Goal: Task Accomplishment & Management: Complete application form

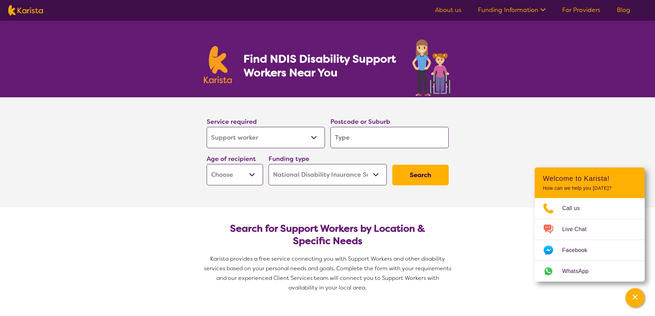
select select "Support worker"
select select "NDIS"
select select "Support worker"
select select "NDIS"
click at [293, 131] on select "Allied Health Assistant Assessment ([MEDICAL_DATA] or [MEDICAL_DATA]) Behaviour…" at bounding box center [266, 137] width 118 height 21
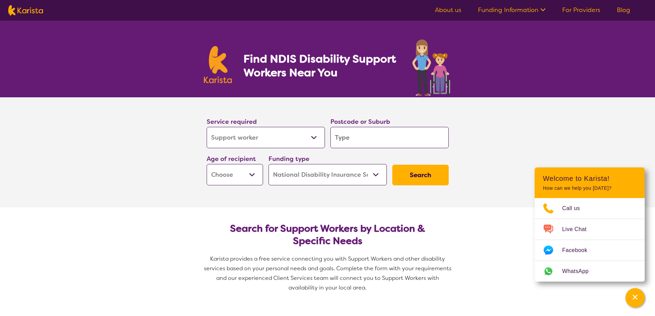
select select "NDIS Support Coordination"
click at [207, 127] on select "Allied Health Assistant Assessment ([MEDICAL_DATA] or [MEDICAL_DATA]) Behaviour…" at bounding box center [266, 137] width 118 height 21
select select "NDIS Support Coordination"
click at [350, 140] on input "search" at bounding box center [389, 137] width 118 height 21
type input "4"
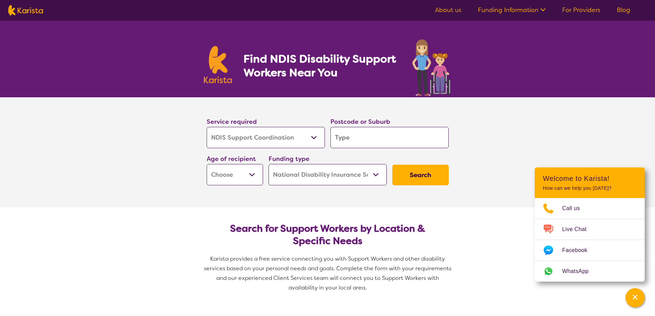
type input "4"
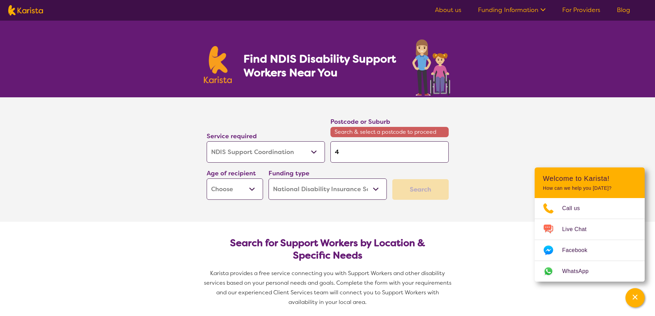
type input "41"
type input "415"
type input "4157"
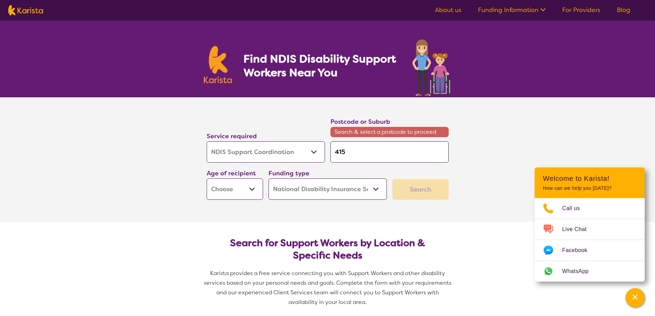
type input "4157"
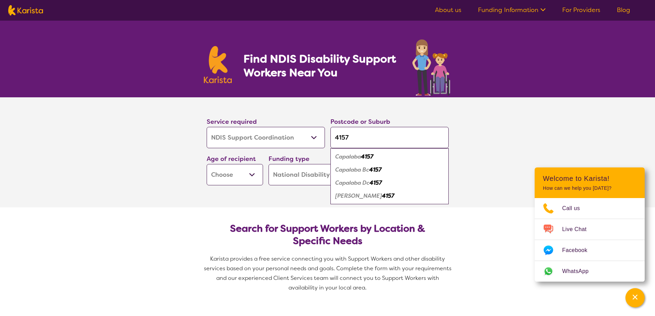
type input "4157"
click at [348, 157] on em "Capalaba" at bounding box center [348, 156] width 26 height 7
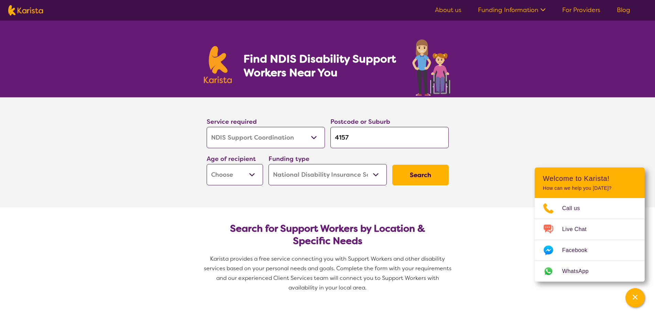
click at [226, 177] on select "Early Childhood - 0 to 9 Child - 10 to 11 Adolescent - 12 to 17 Adult - 18 to 6…" at bounding box center [235, 174] width 56 height 21
select select "AS"
click at [207, 164] on select "Early Childhood - 0 to 9 Child - 10 to 11 Adolescent - 12 to 17 Adult - 18 to 6…" at bounding box center [235, 174] width 56 height 21
select select "AS"
click at [427, 175] on button "Search" at bounding box center [420, 175] width 56 height 21
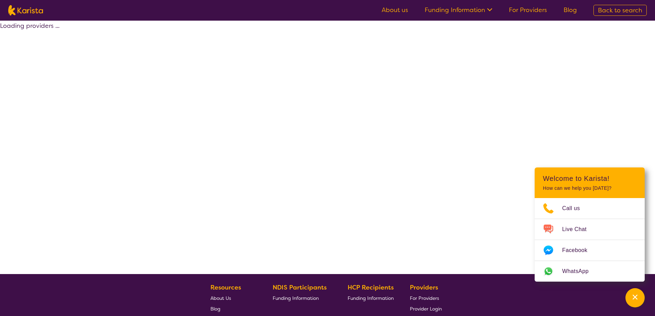
select select "by_score"
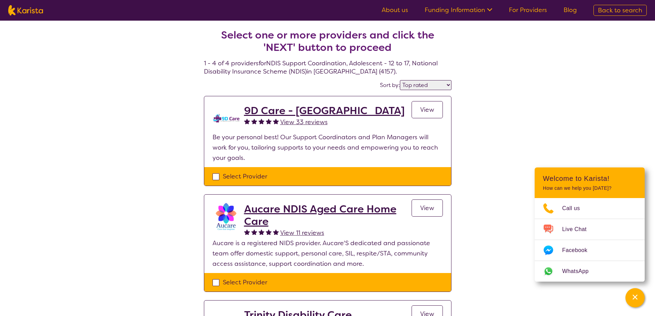
click at [420, 113] on span "View" at bounding box center [427, 110] width 14 height 8
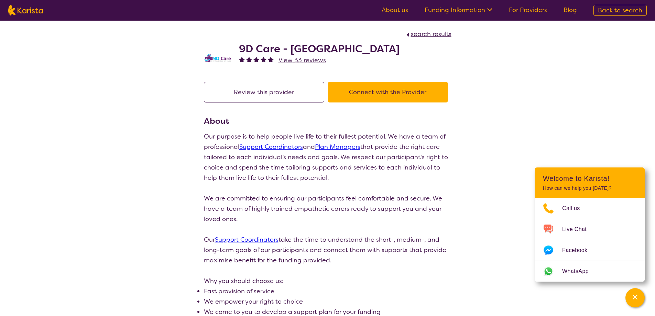
click at [404, 99] on button "Connect with the Provider" at bounding box center [388, 92] width 120 height 21
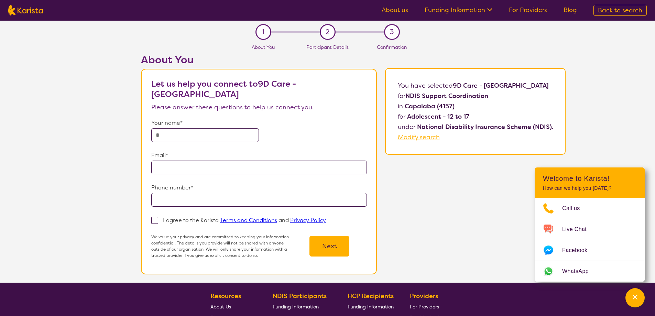
click at [193, 134] on input "text" at bounding box center [205, 135] width 108 height 14
type input "**********"
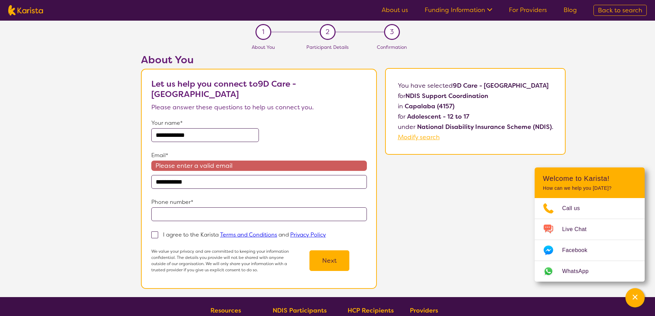
type input "**********"
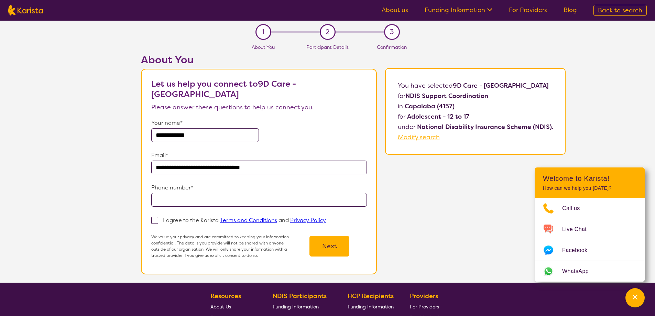
click at [209, 194] on input "tel" at bounding box center [259, 200] width 216 height 14
type input "**********"
click at [158, 219] on span at bounding box center [154, 220] width 7 height 7
click at [326, 219] on input "I agree to the Karista Terms and Conditions and Privacy Policy" at bounding box center [328, 220] width 4 height 4
checkbox input "true"
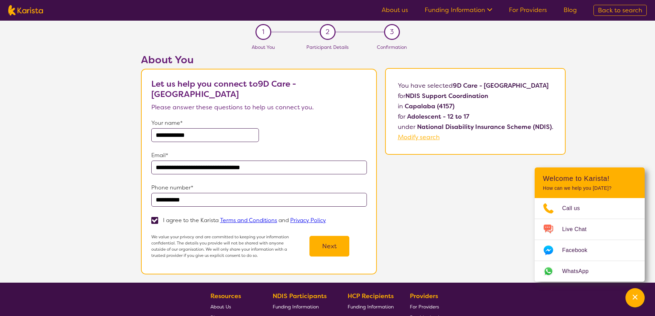
click at [326, 243] on button "Next" at bounding box center [329, 246] width 40 height 21
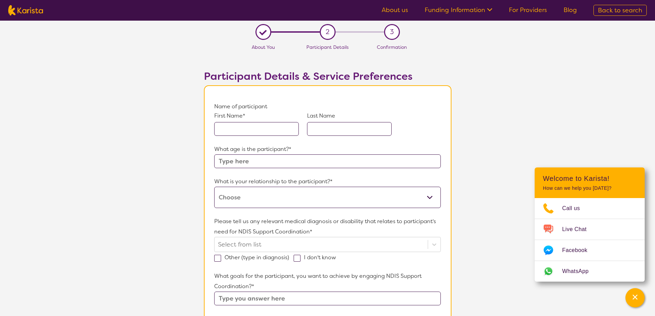
click at [241, 126] on input "text" at bounding box center [256, 129] width 85 height 14
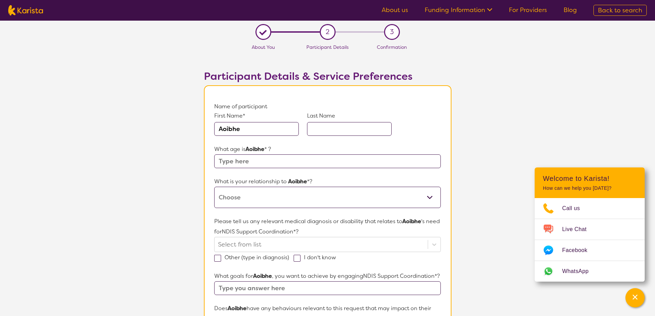
type input "Aoibhe"
type input "[PERSON_NAME]"
click at [253, 164] on input "text" at bounding box center [327, 161] width 226 height 14
type input "13"
click at [281, 200] on select "This request is for myself I am their parent I am their child I am their spouse…" at bounding box center [327, 197] width 226 height 21
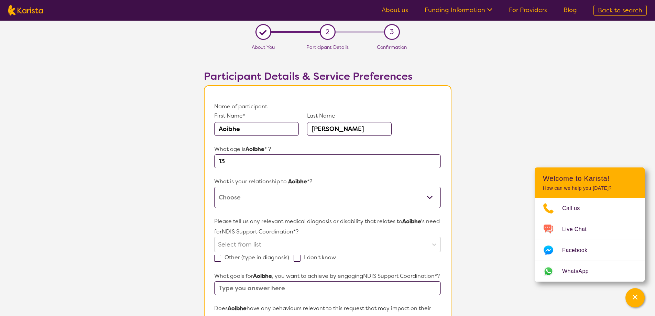
select select "I am their parent"
click at [214, 187] on select "This request is for myself I am their parent I am their child I am their spouse…" at bounding box center [327, 197] width 226 height 21
click at [148, 219] on section "L About You 2 Participant Details 3 Confirmation Participant Details & Service …" at bounding box center [327, 319] width 655 height 596
click at [433, 246] on div "Select from list" at bounding box center [327, 244] width 226 height 15
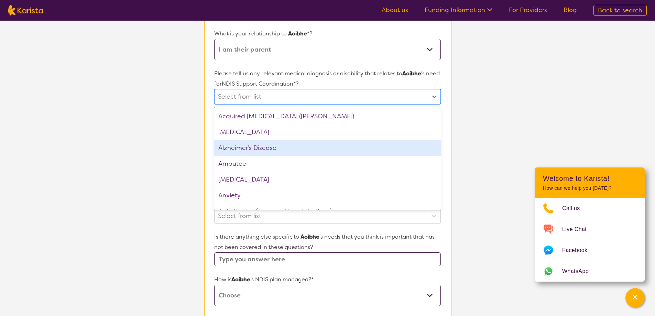
scroll to position [34, 0]
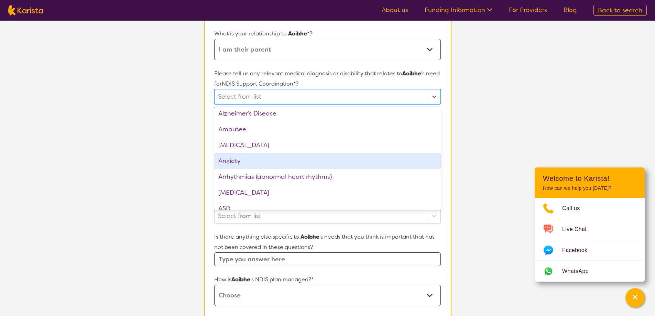
click at [253, 160] on div "Anxiety" at bounding box center [327, 161] width 226 height 16
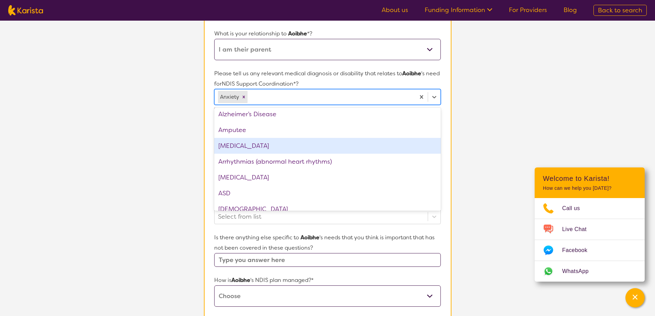
scroll to position [69, 0]
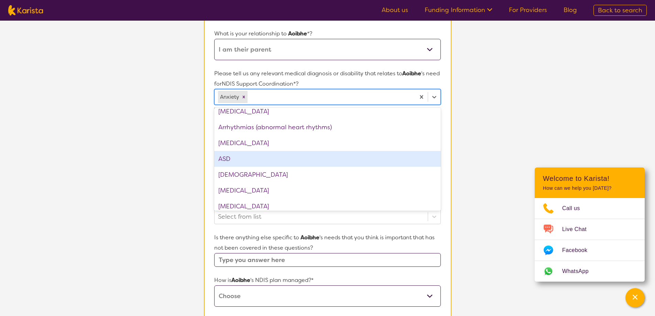
click at [279, 156] on div "ASD" at bounding box center [327, 159] width 226 height 16
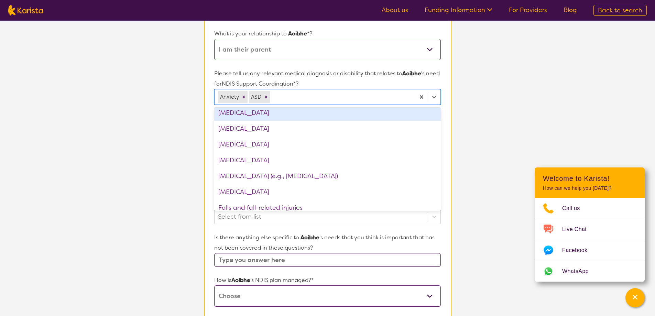
scroll to position [378, 0]
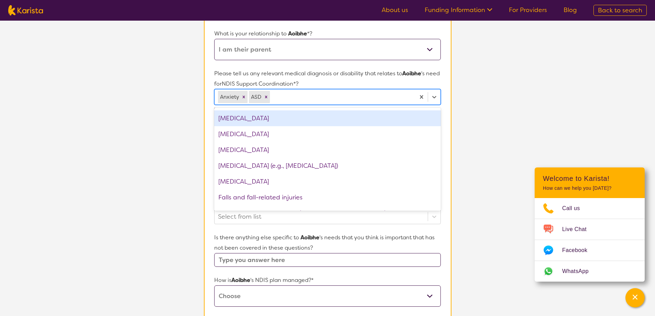
click at [261, 122] on div "[MEDICAL_DATA]" at bounding box center [327, 118] width 226 height 16
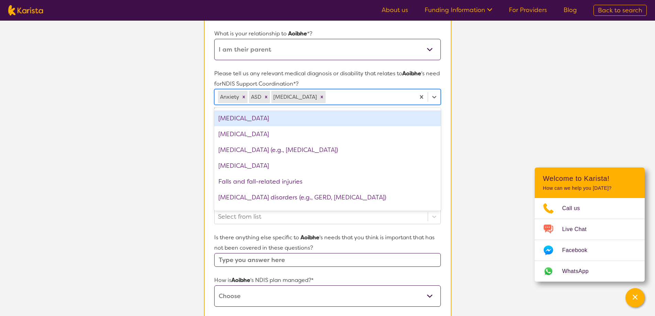
click at [281, 121] on div "[MEDICAL_DATA]" at bounding box center [327, 118] width 226 height 16
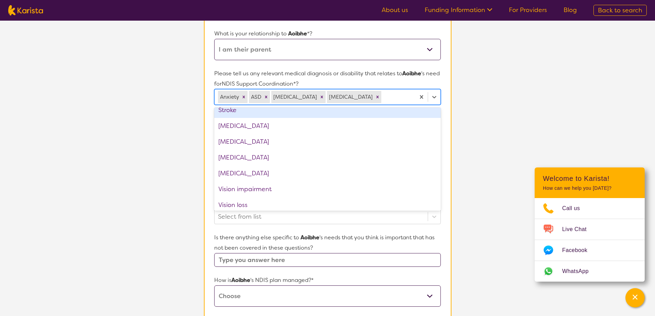
scroll to position [1023, 0]
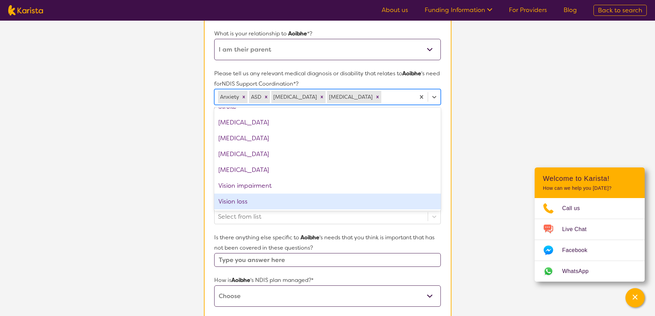
click at [145, 204] on section "L About You 2 Participant Details 3 Confirmation Participant Details & Service …" at bounding box center [327, 171] width 655 height 596
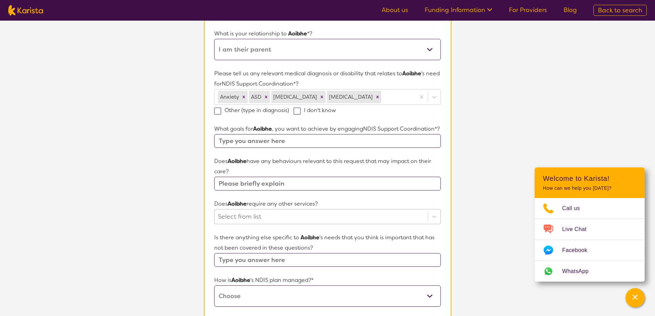
click at [268, 224] on div "Select from list" at bounding box center [327, 216] width 226 height 15
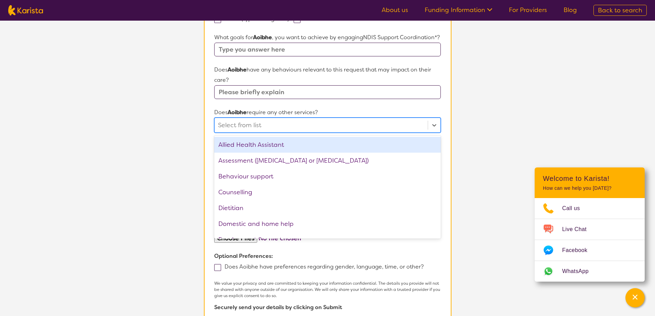
scroll to position [244, 0]
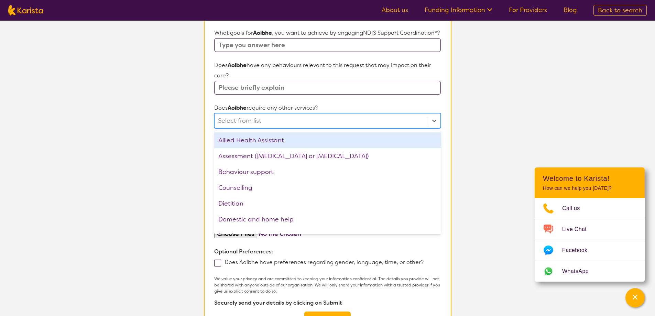
click at [122, 113] on section "L About You 2 Participant Details 3 Confirmation Participant Details & Service …" at bounding box center [327, 75] width 655 height 596
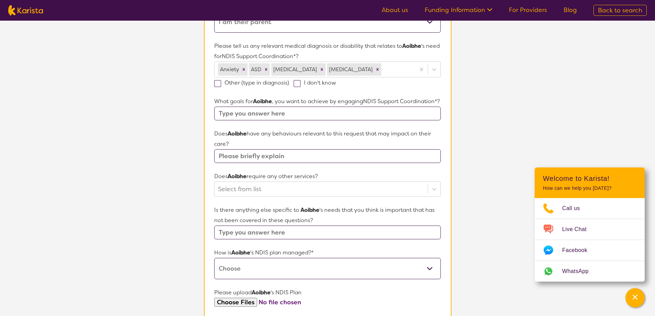
scroll to position [106, 0]
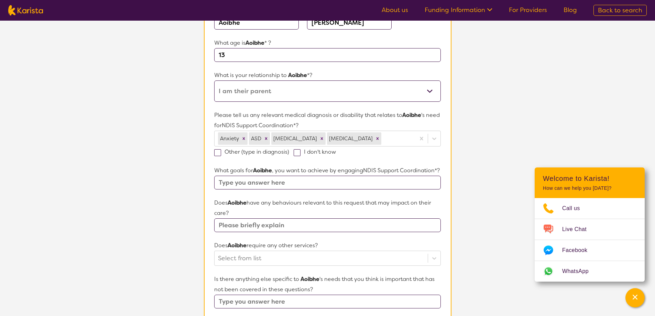
click at [258, 189] on input "text" at bounding box center [327, 183] width 226 height 14
type input "Help with Plan management"
click at [121, 217] on section "L About You 2 Participant Details 3 Confirmation Participant Details & Service …" at bounding box center [327, 212] width 655 height 596
click at [263, 232] on input "text" at bounding box center [327, 225] width 226 height 14
click at [180, 247] on section "L About You 2 Participant Details 3 Confirmation Participant Details & Service …" at bounding box center [327, 212] width 655 height 596
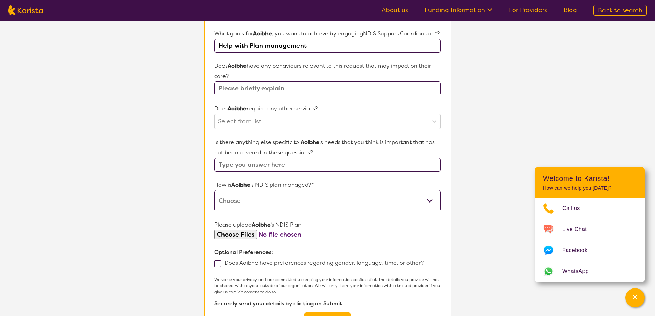
scroll to position [244, 0]
click at [235, 211] on select "Self-managed NDIS plan Managed by a registered plan management provider (not th…" at bounding box center [327, 199] width 226 height 21
click at [169, 210] on section "L About You 2 Participant Details 3 Confirmation Participant Details & Service …" at bounding box center [327, 75] width 655 height 596
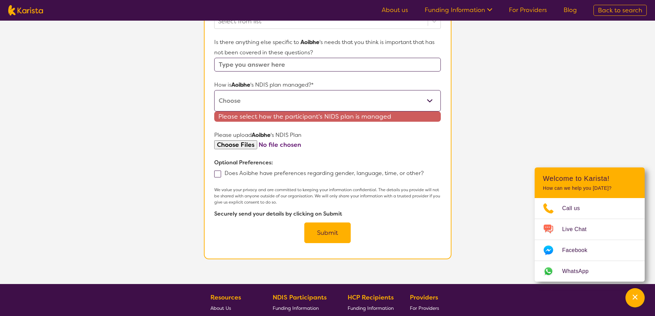
scroll to position [347, 0]
